Goal: Book appointment/travel/reservation

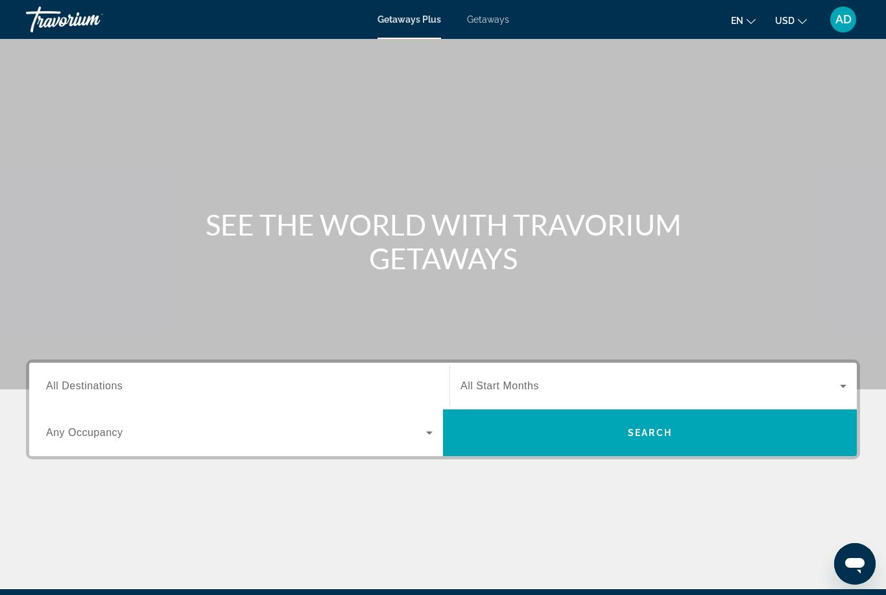
drag, startPoint x: 172, startPoint y: 388, endPoint x: 172, endPoint y: 235, distance: 153.0
click at [172, 388] on input "Destination All Destinations" at bounding box center [239, 387] width 386 height 16
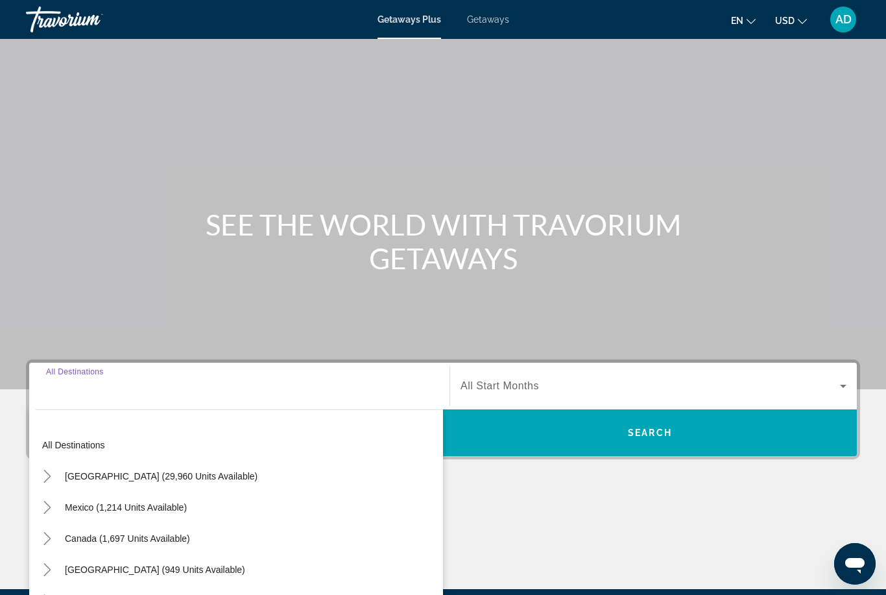
scroll to position [153, 0]
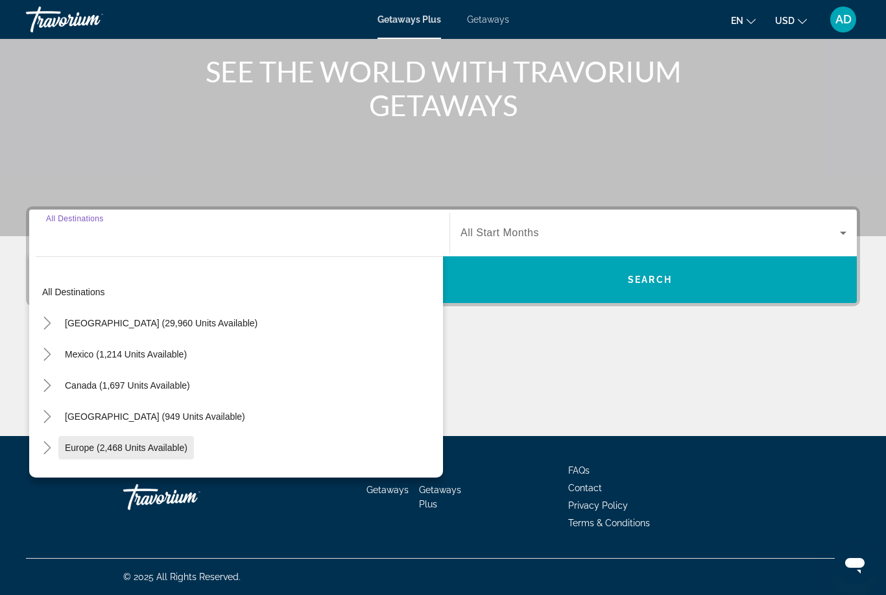
click at [120, 440] on span "Search widget" at bounding box center [126, 447] width 136 height 31
type input "**********"
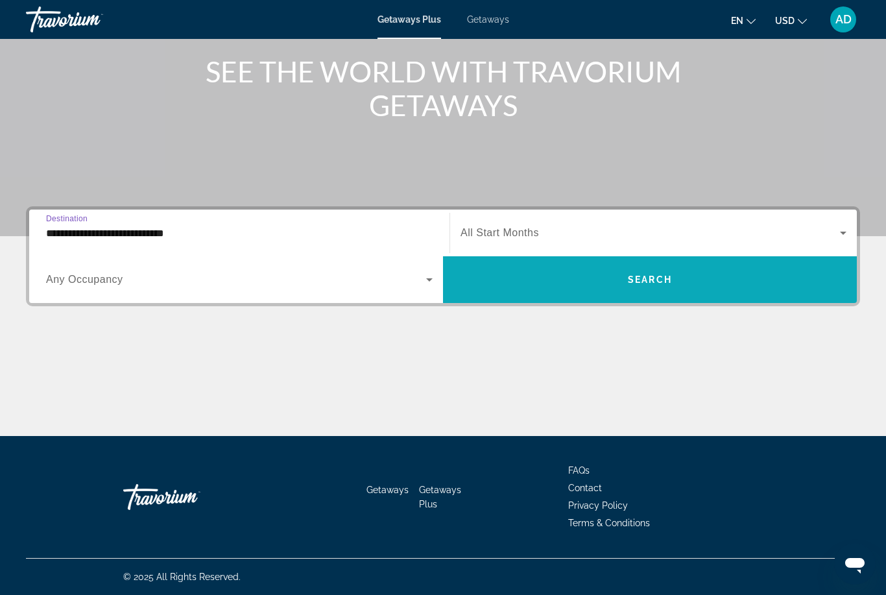
click at [592, 278] on span "Search widget" at bounding box center [650, 279] width 414 height 31
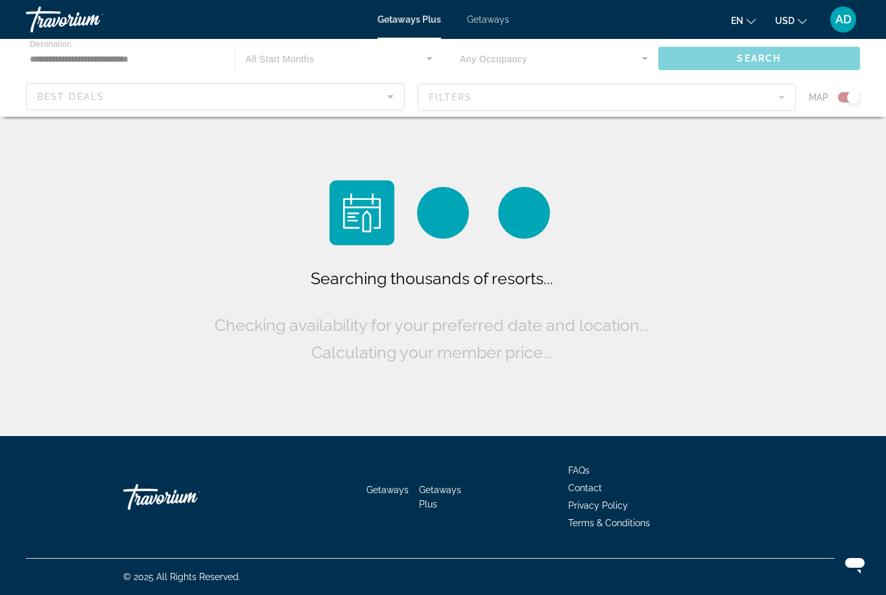
scroll to position [42, 0]
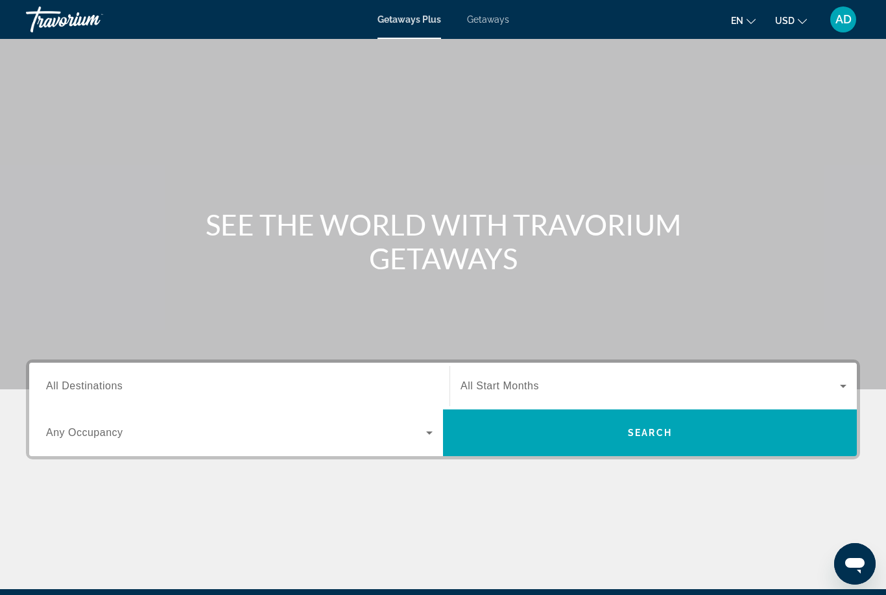
click at [210, 404] on div "Destination All Destinations" at bounding box center [239, 386] width 407 height 47
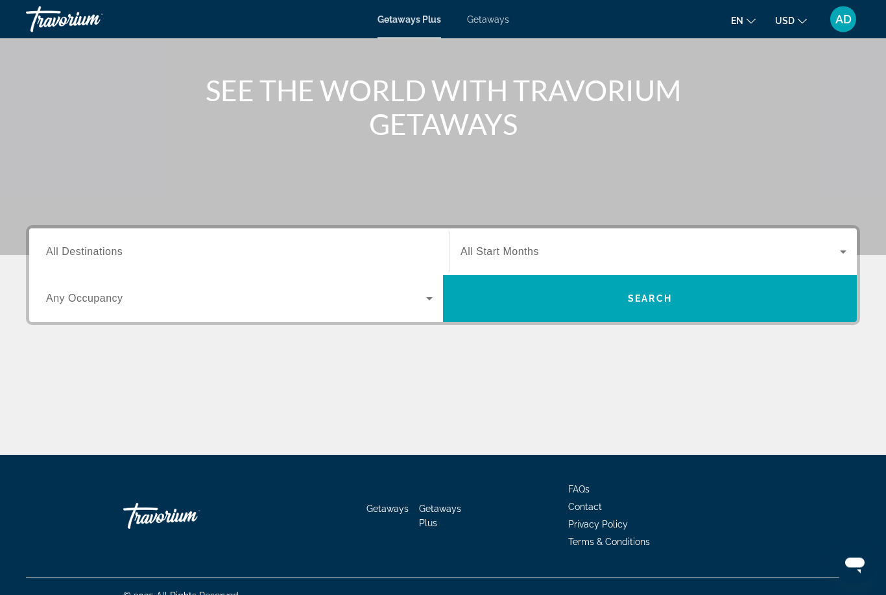
scroll to position [153, 0]
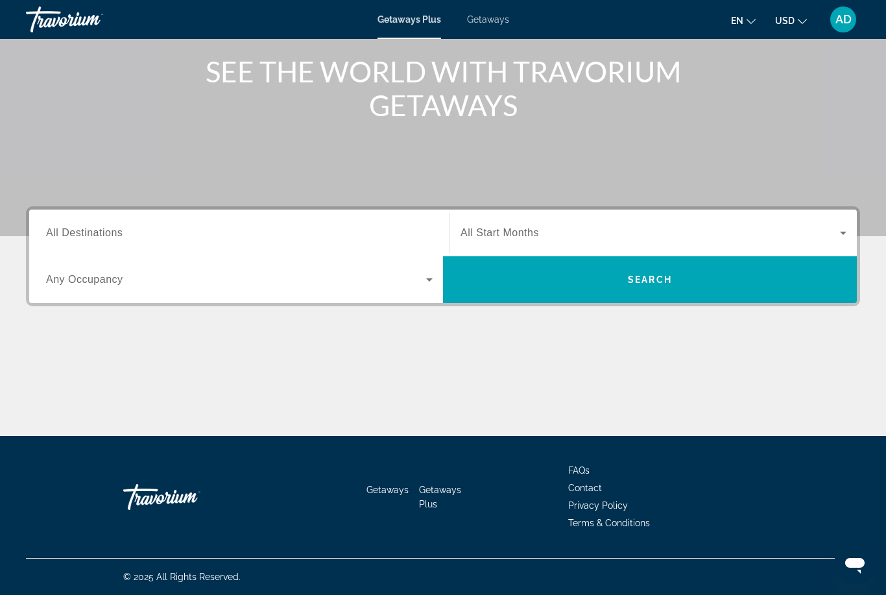
click at [119, 247] on div "Search widget" at bounding box center [239, 233] width 386 height 37
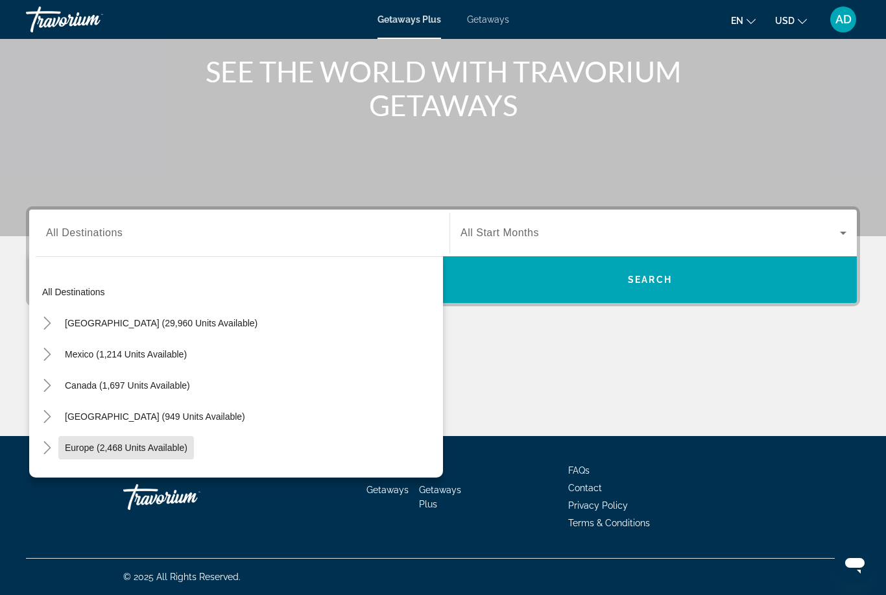
click at [149, 453] on span "Search widget" at bounding box center [126, 447] width 136 height 31
type input "**********"
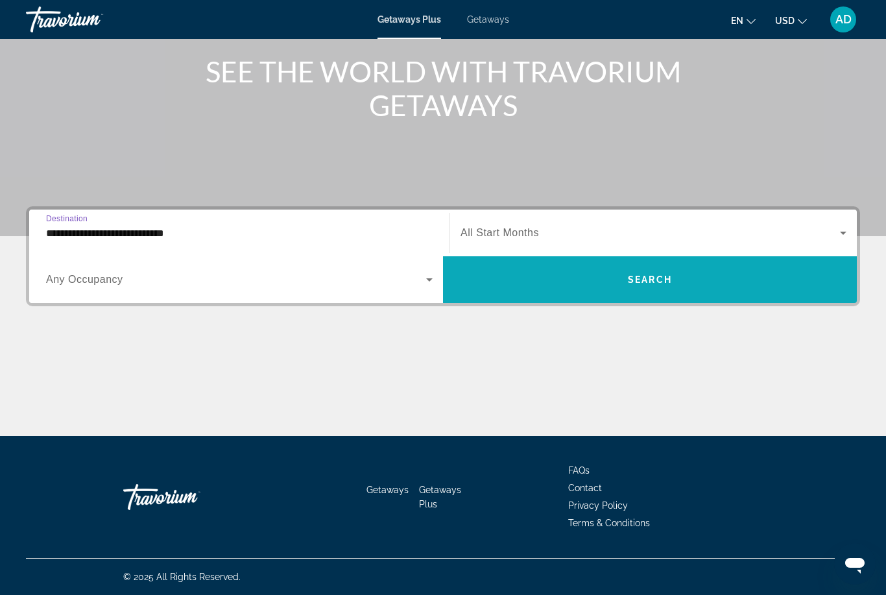
click at [598, 269] on span "Search widget" at bounding box center [650, 279] width 414 height 31
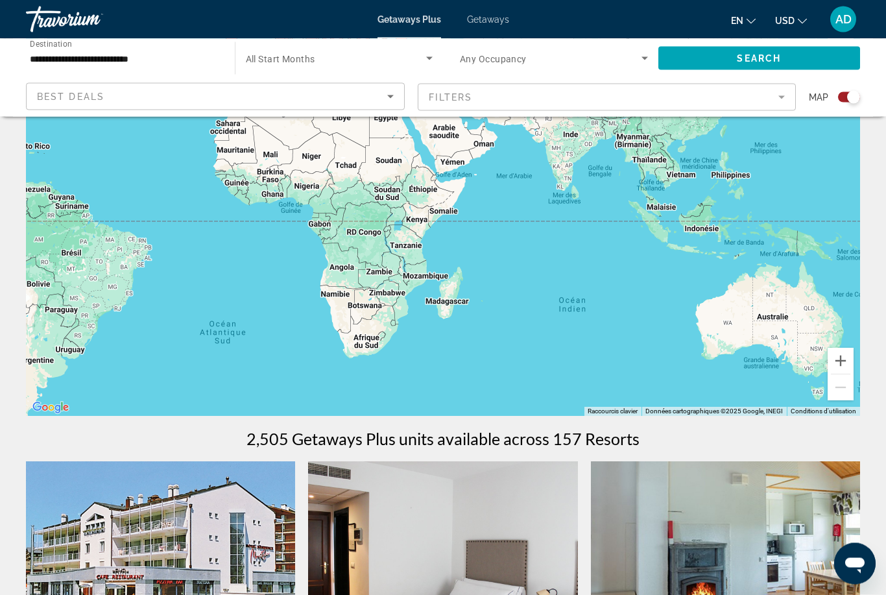
scroll to position [83, 0]
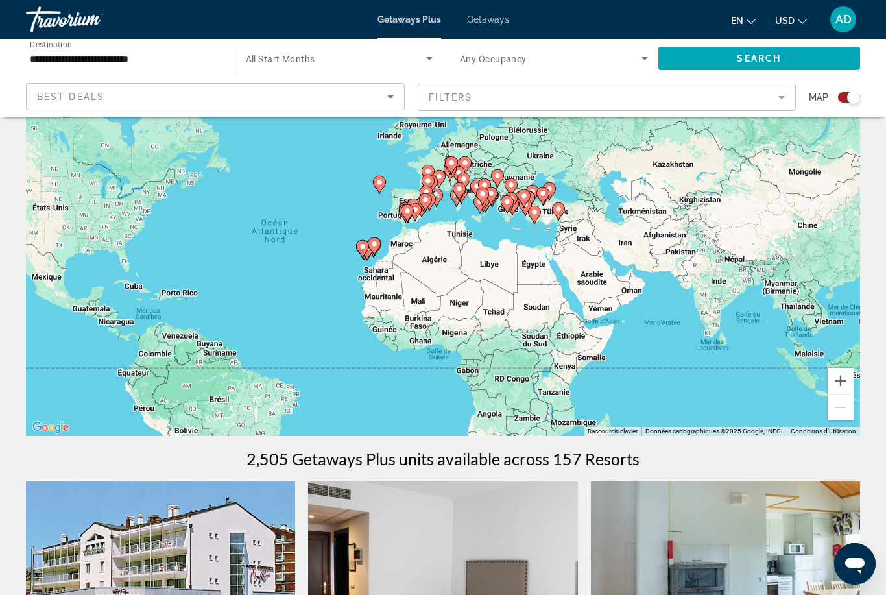
drag, startPoint x: 415, startPoint y: 242, endPoint x: 556, endPoint y: 397, distance: 209.8
click at [556, 397] on div "Pour activer le glissement avec le clavier, appuyez sur Alt+Entrée. Une fois ce…" at bounding box center [443, 241] width 834 height 389
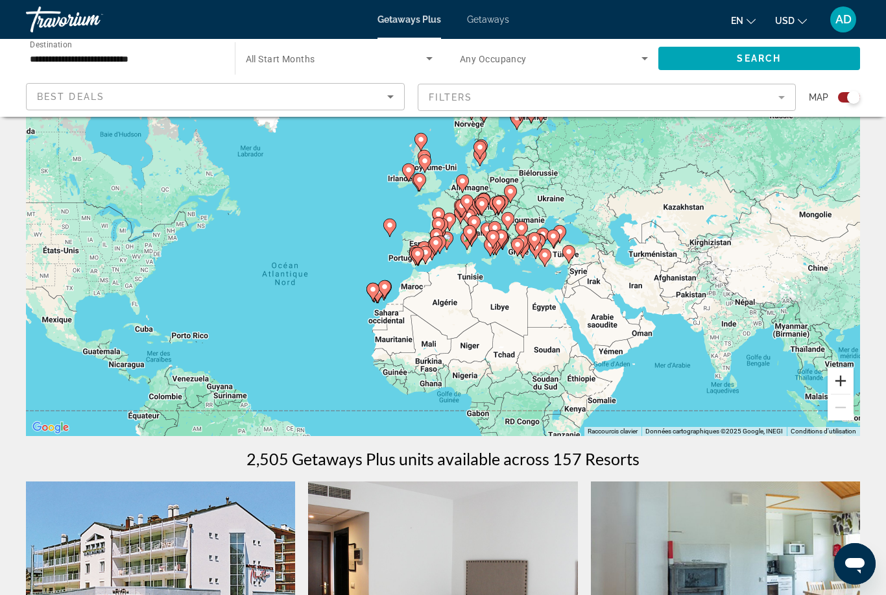
click at [841, 379] on button "Zoom avant" at bounding box center [840, 381] width 26 height 26
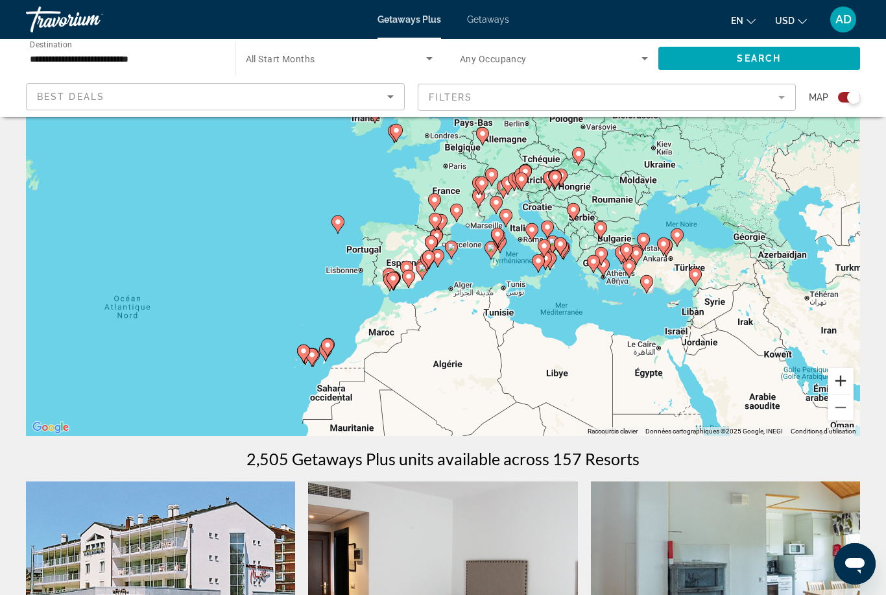
click at [841, 379] on button "Zoom avant" at bounding box center [840, 381] width 26 height 26
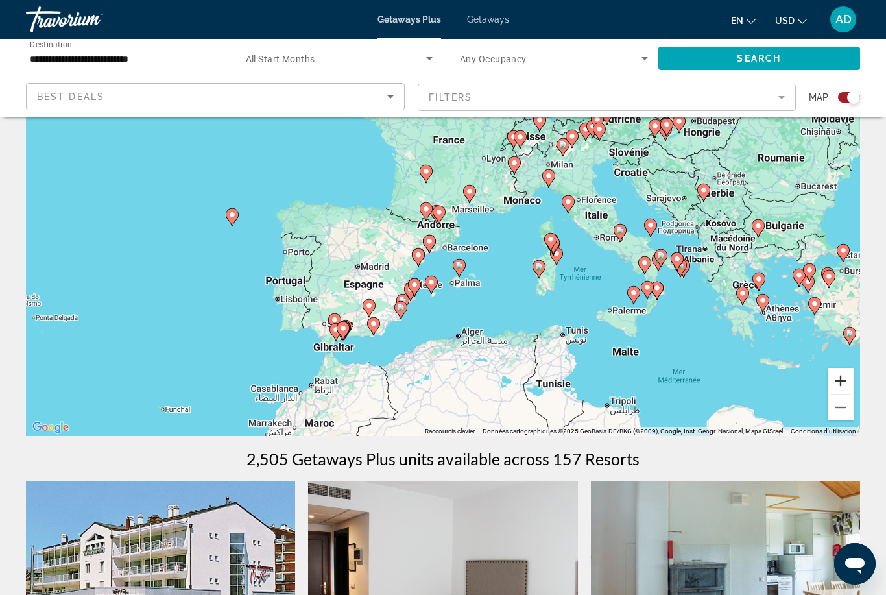
click at [841, 379] on button "Zoom avant" at bounding box center [840, 381] width 26 height 26
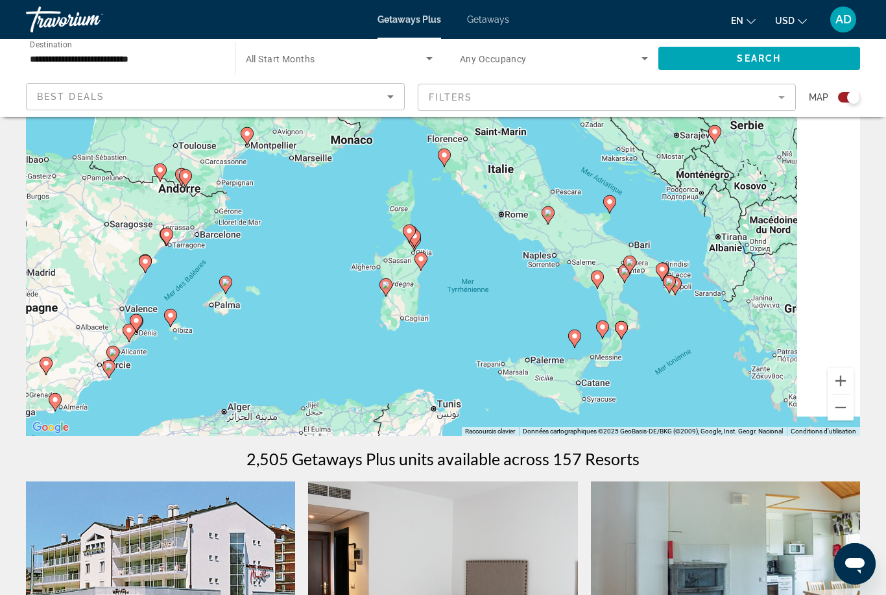
drag, startPoint x: 723, startPoint y: 267, endPoint x: 472, endPoint y: 247, distance: 251.7
click at [472, 247] on div "Pour activer le glissement avec le clavier, appuyez sur Alt+Entrée. Une fois ce…" at bounding box center [443, 241] width 834 height 389
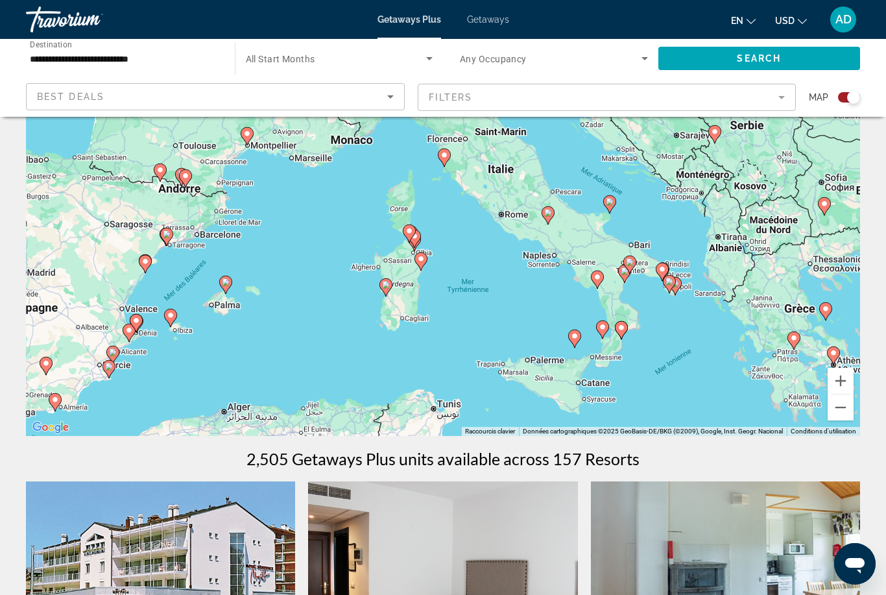
click at [545, 217] on icon "Main content" at bounding box center [548, 215] width 12 height 17
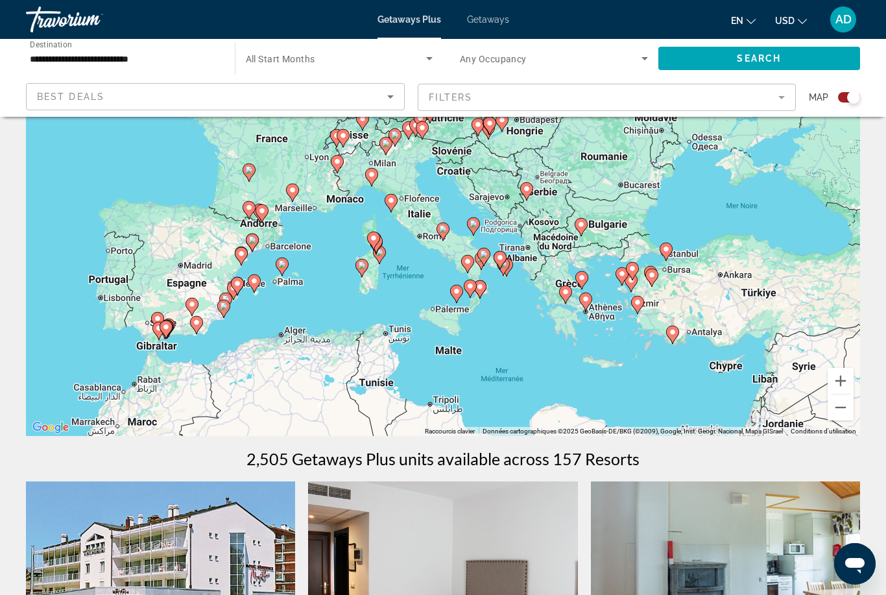
click at [391, 202] on image "Main content" at bounding box center [391, 200] width 8 height 8
type input "**********"
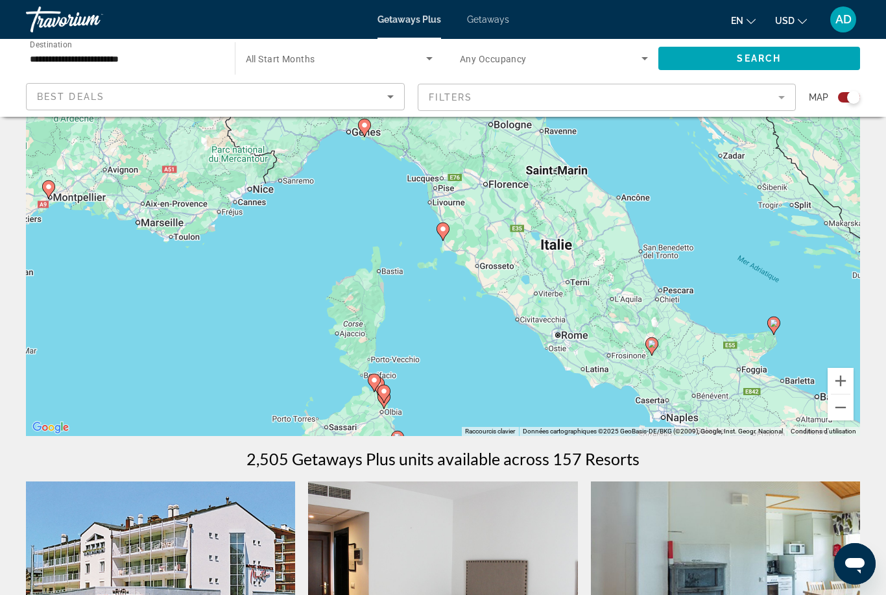
click at [445, 232] on image "Main content" at bounding box center [443, 229] width 8 height 8
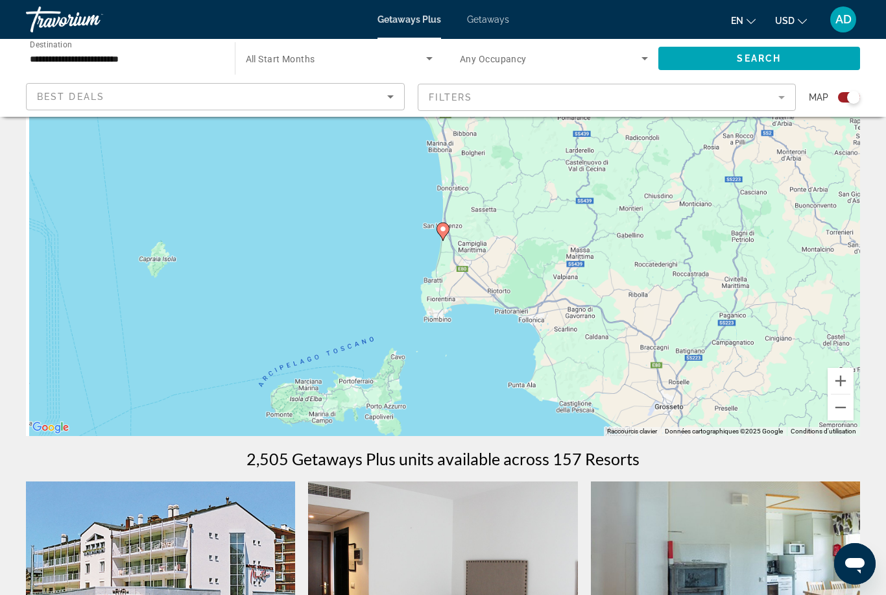
click at [445, 232] on image "Main content" at bounding box center [443, 229] width 8 height 8
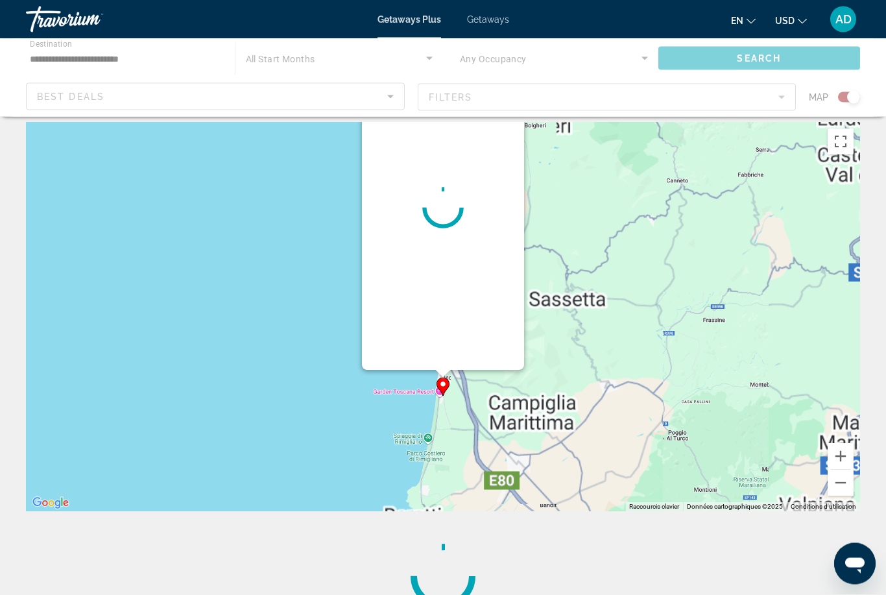
scroll to position [0, 0]
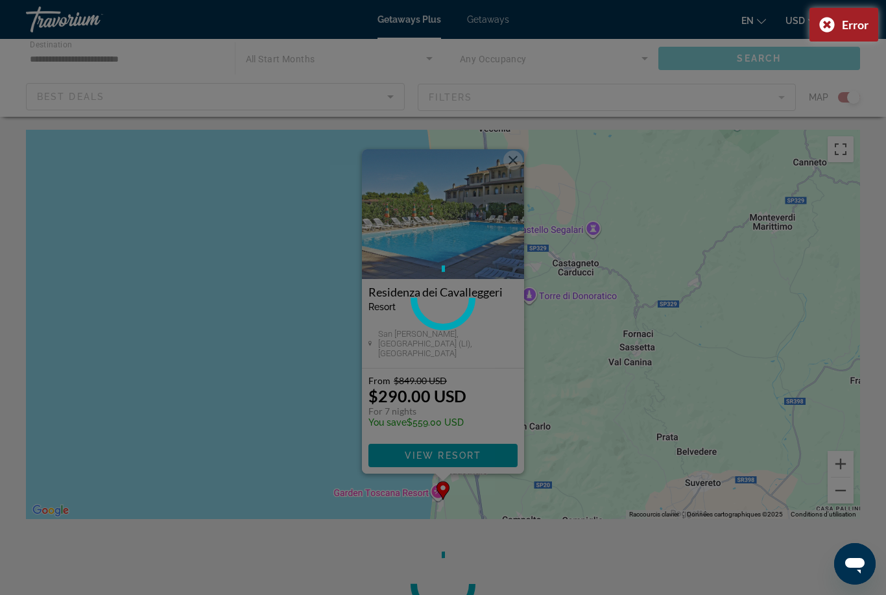
click at [516, 158] on div at bounding box center [443, 297] width 886 height 595
